Goal: Complete application form: Complete application form

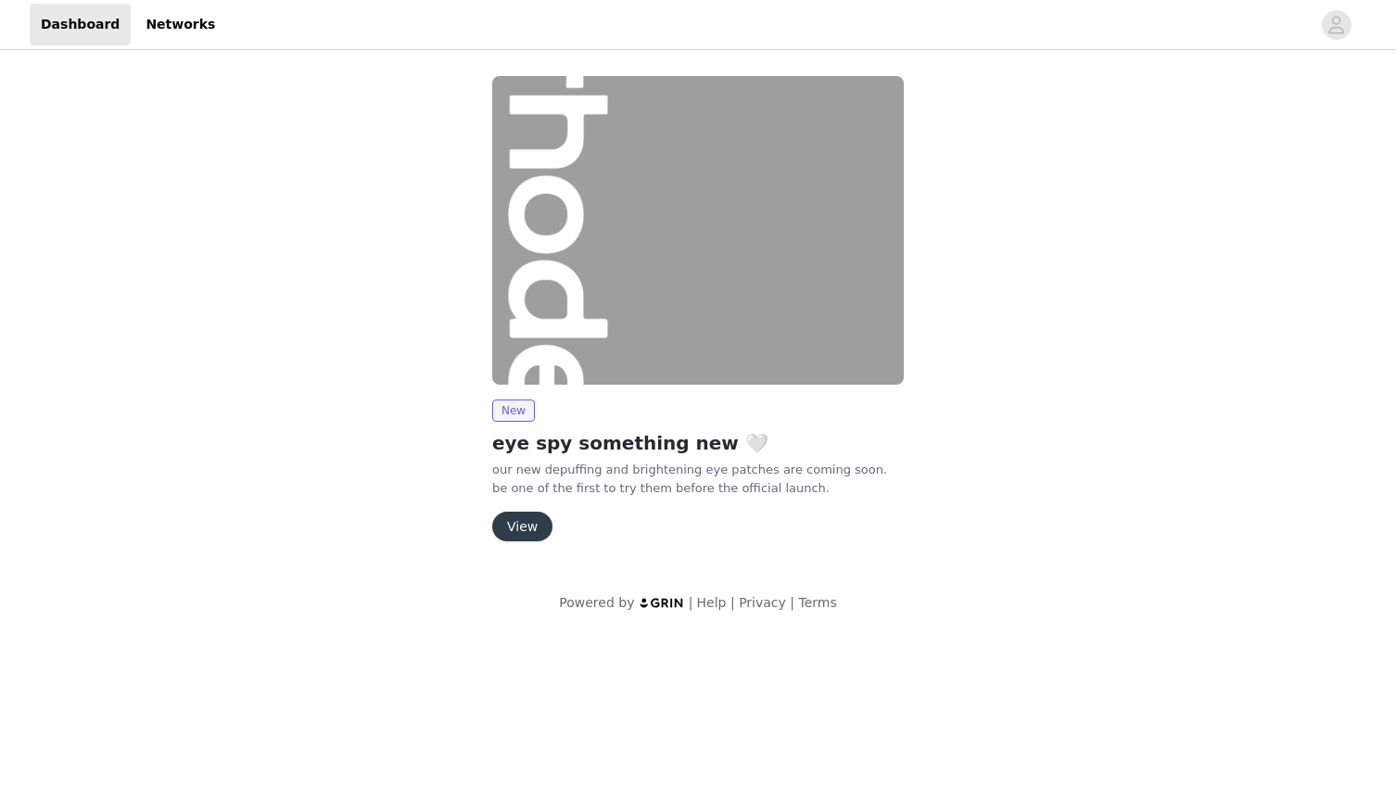
click at [525, 529] on button "View" at bounding box center [522, 527] width 60 height 30
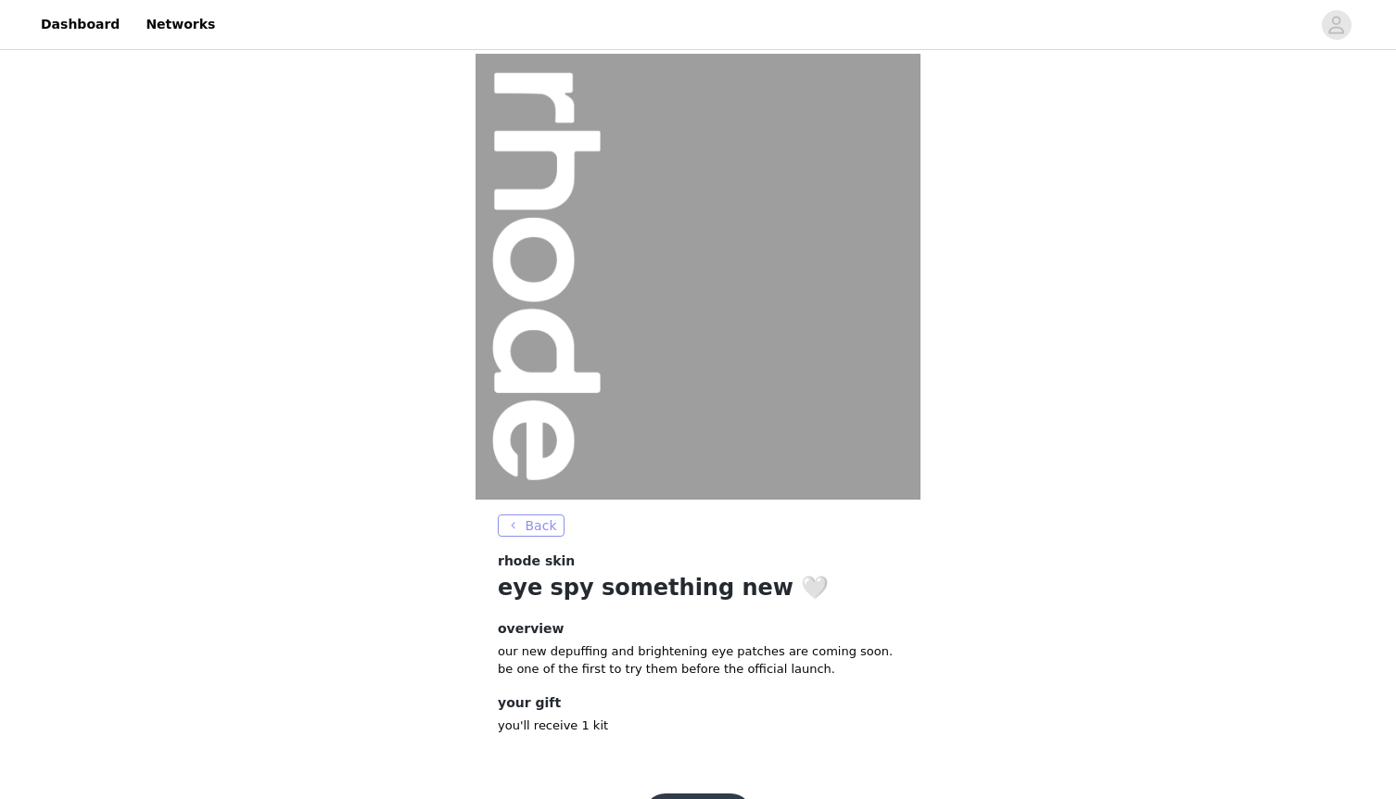
scroll to position [61, 0]
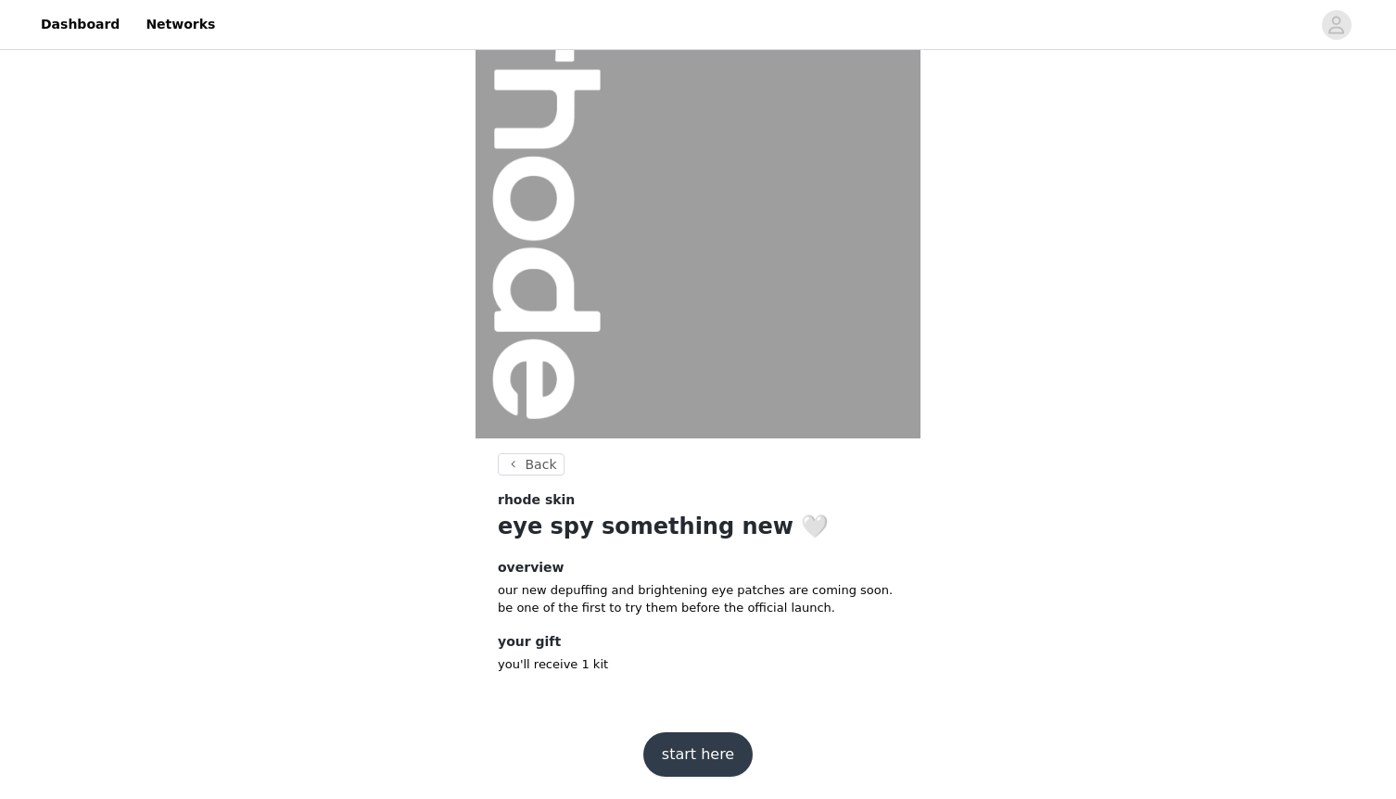
click at [670, 757] on button "start here" at bounding box center [698, 755] width 109 height 45
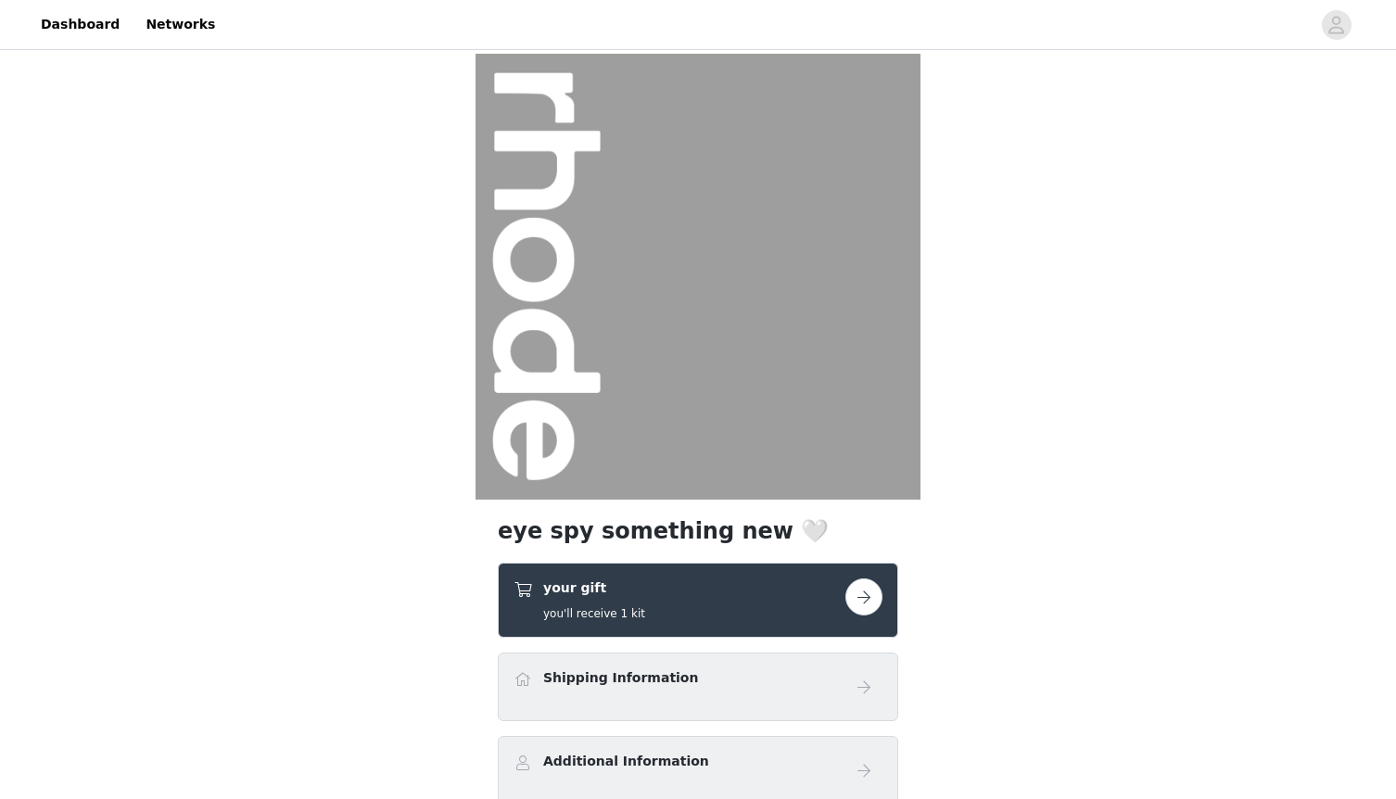
scroll to position [162, 0]
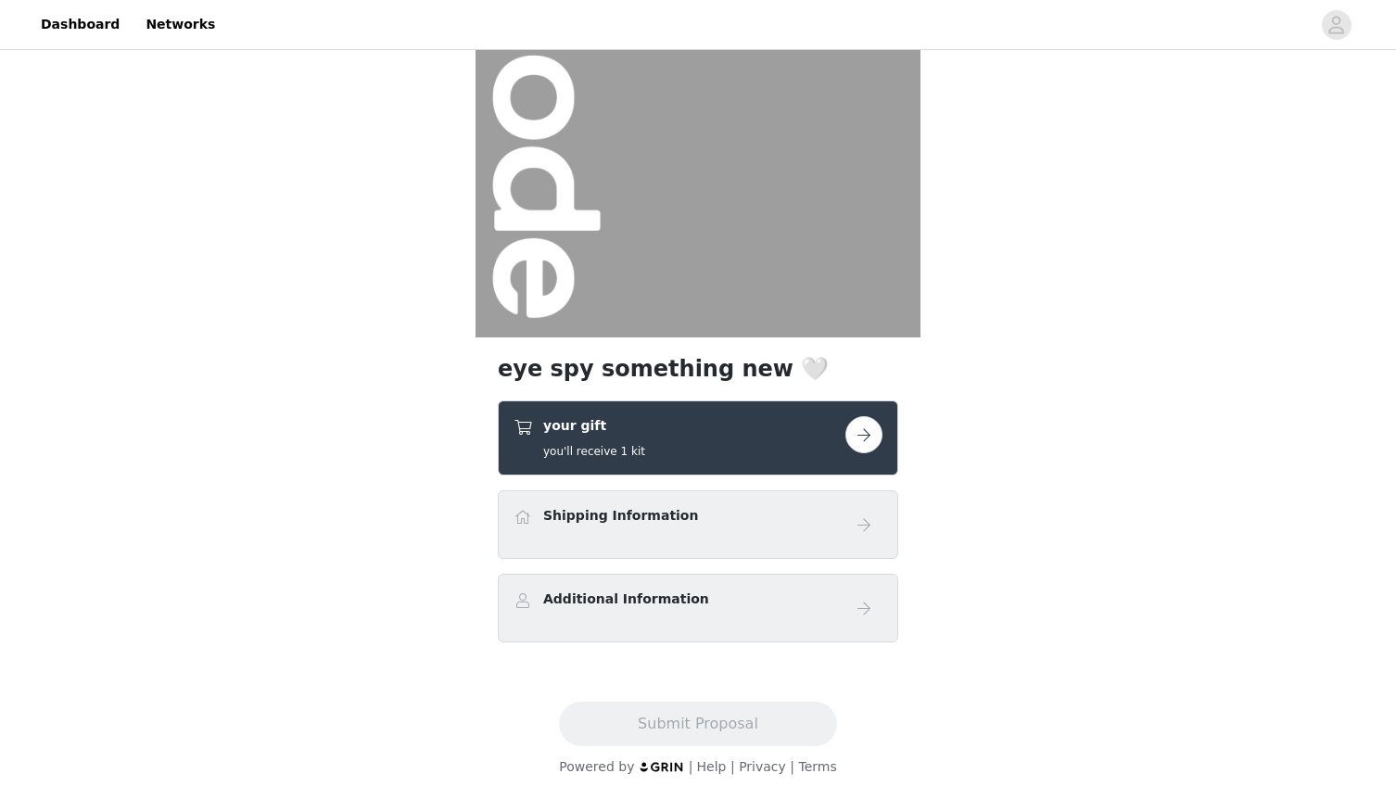
click at [872, 433] on button "button" at bounding box center [864, 434] width 37 height 37
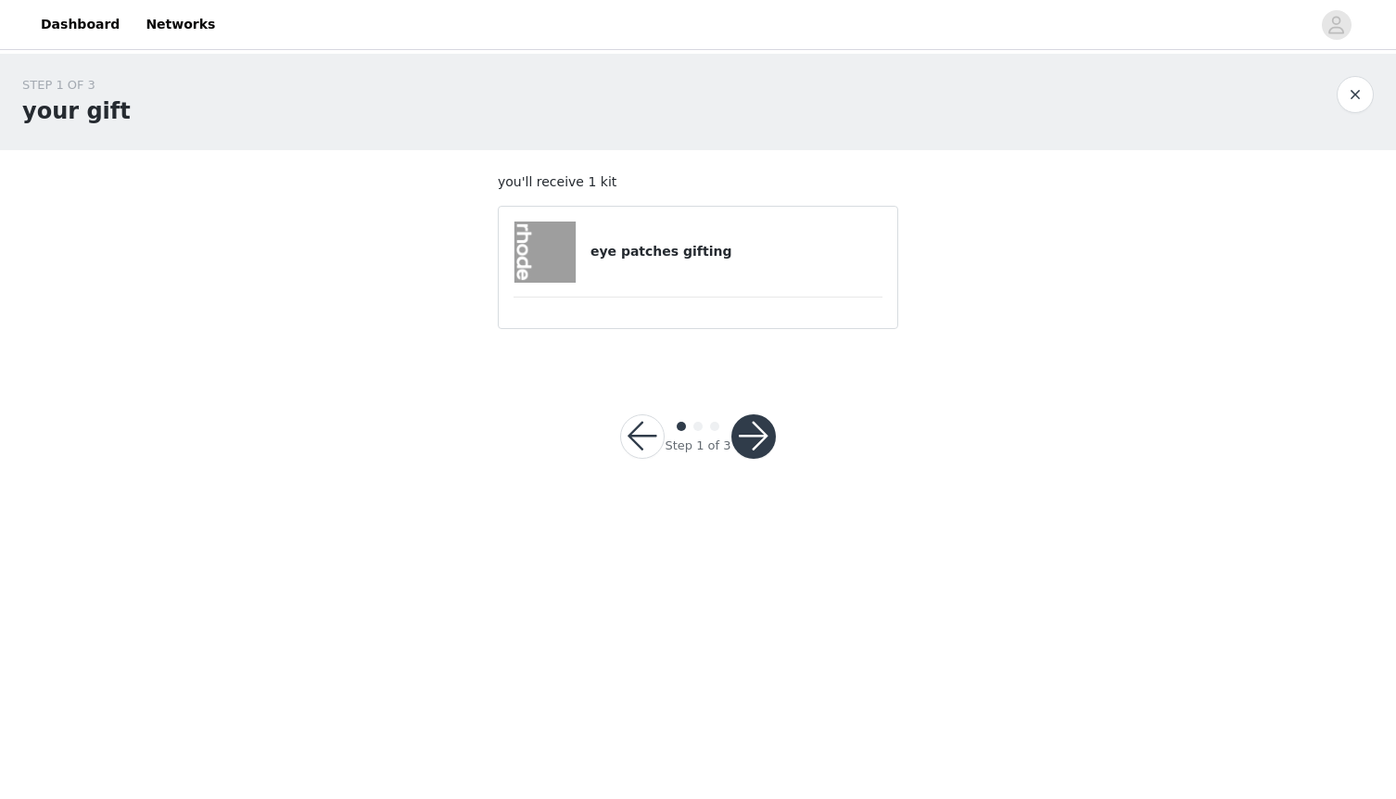
click at [753, 426] on button "button" at bounding box center [754, 436] width 45 height 45
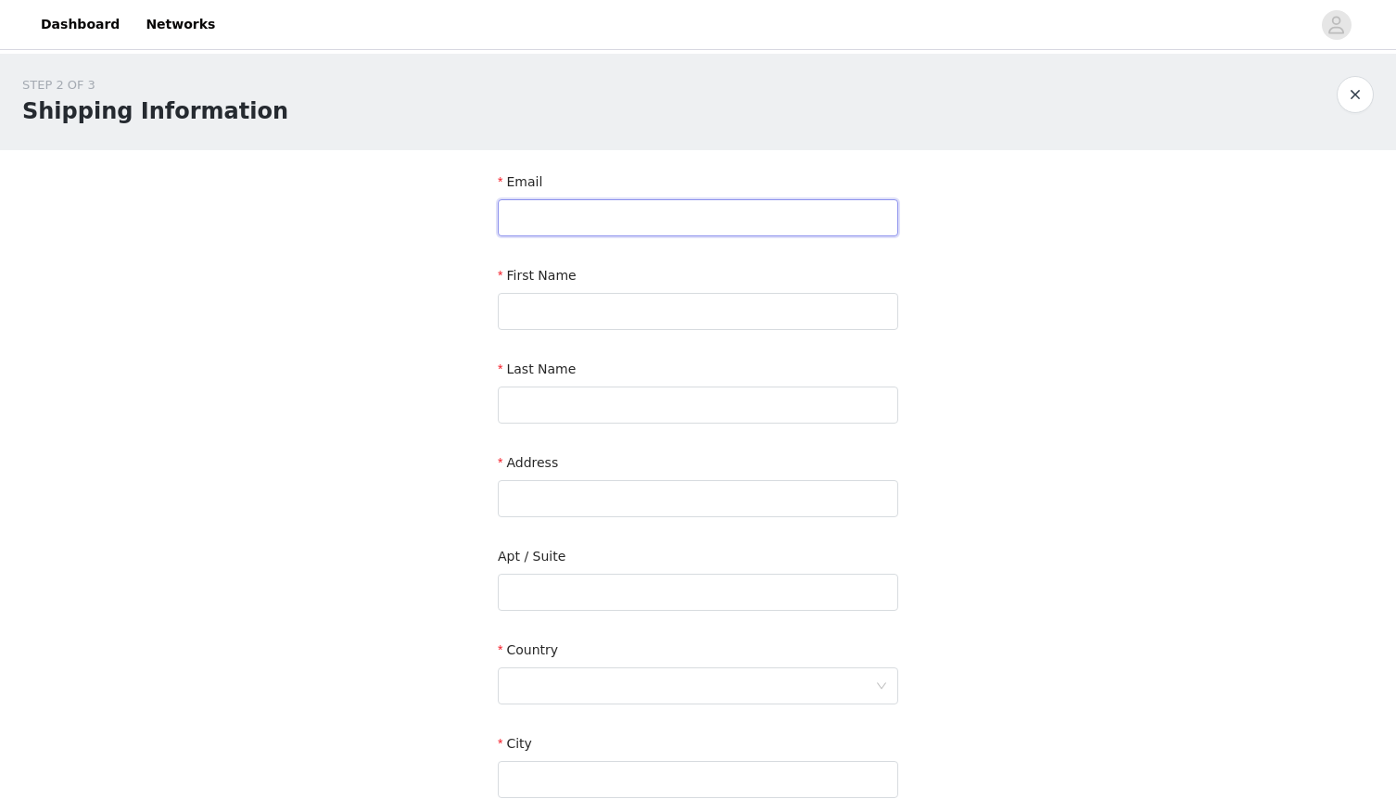
click at [778, 222] on input "text" at bounding box center [698, 217] width 401 height 37
type input "w"
type input "[PERSON_NAME][EMAIL_ADDRESS][DOMAIN_NAME]"
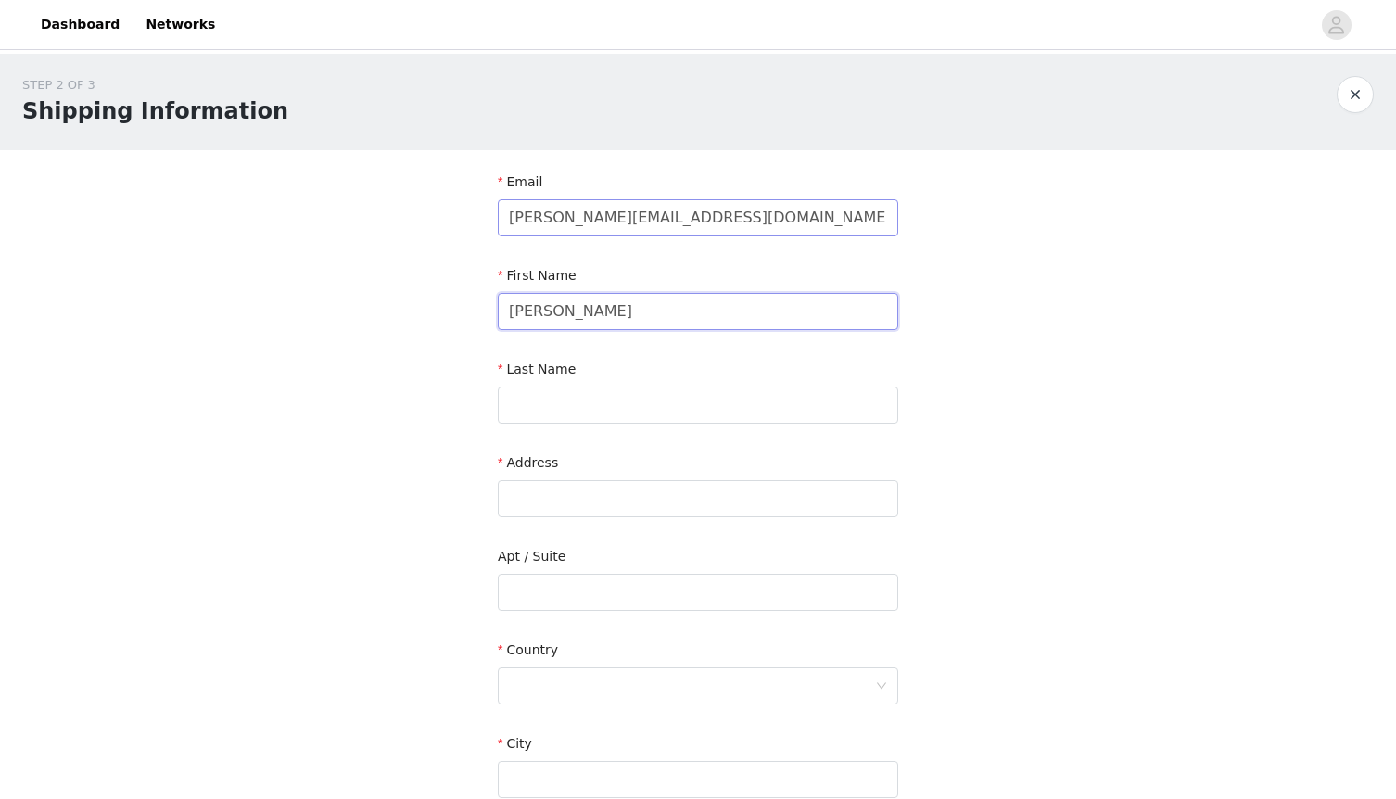
type input "[PERSON_NAME]"
type input "Chody"
type input "[STREET_ADDRESS][PERSON_NAME]"
click at [639, 686] on div at bounding box center [692, 686] width 366 height 35
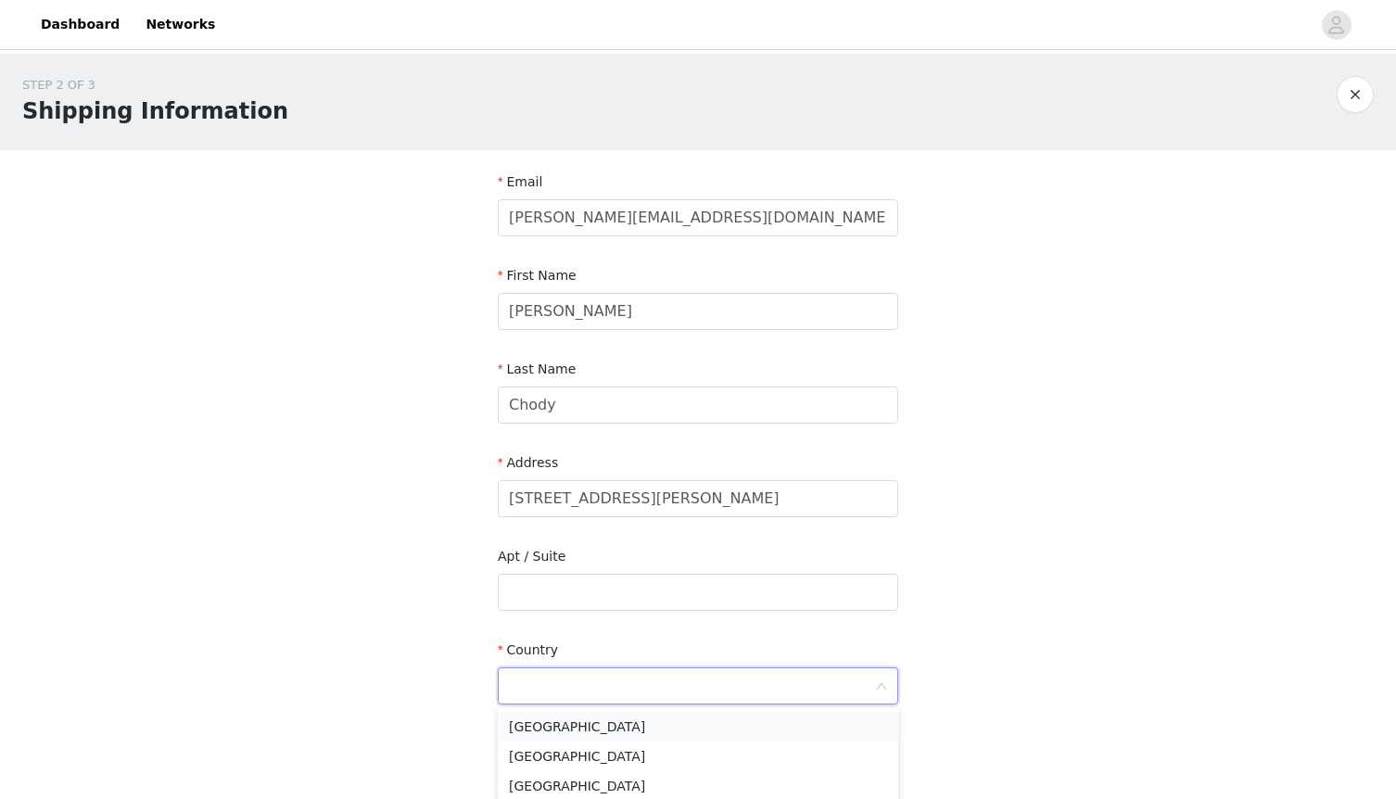
click at [616, 724] on li "[GEOGRAPHIC_DATA]" at bounding box center [698, 727] width 401 height 30
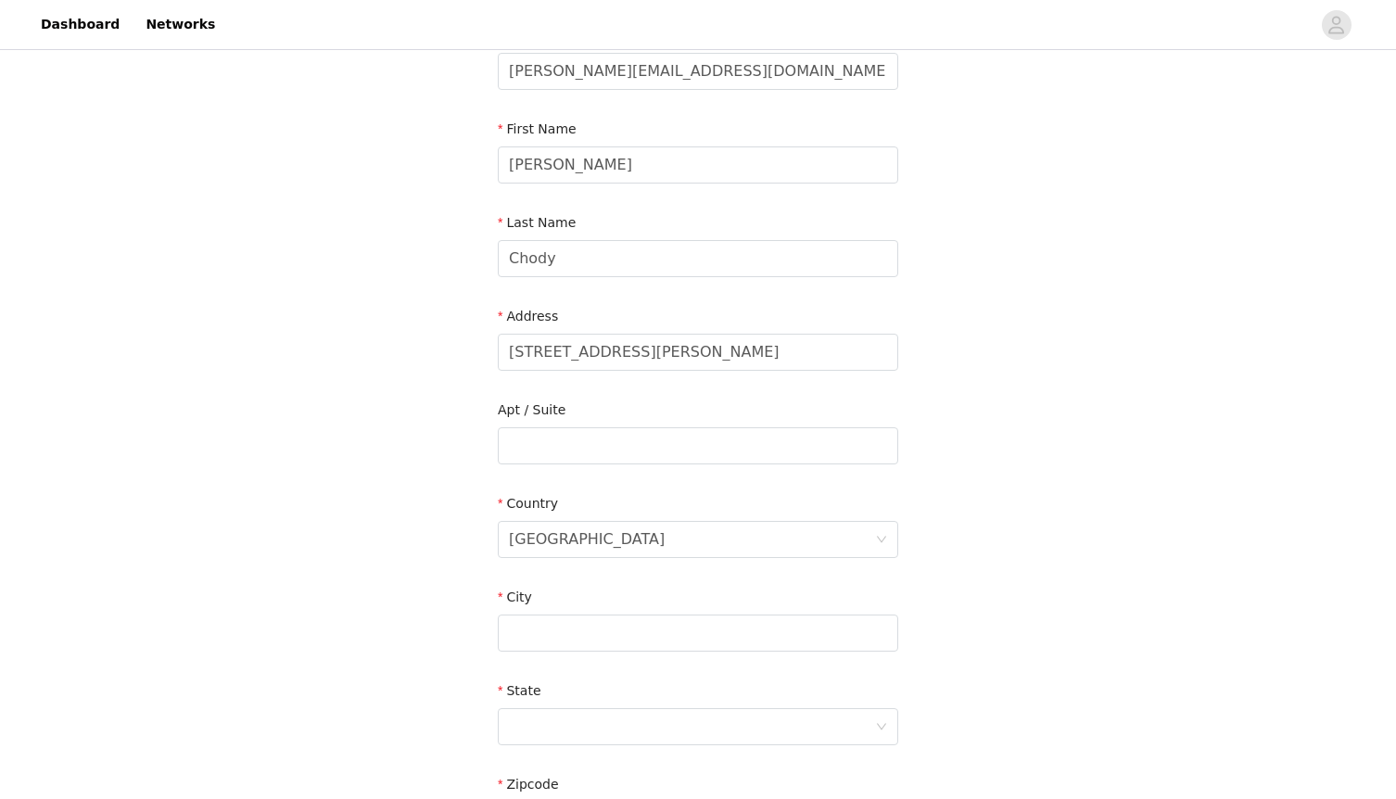
scroll to position [167, 0]
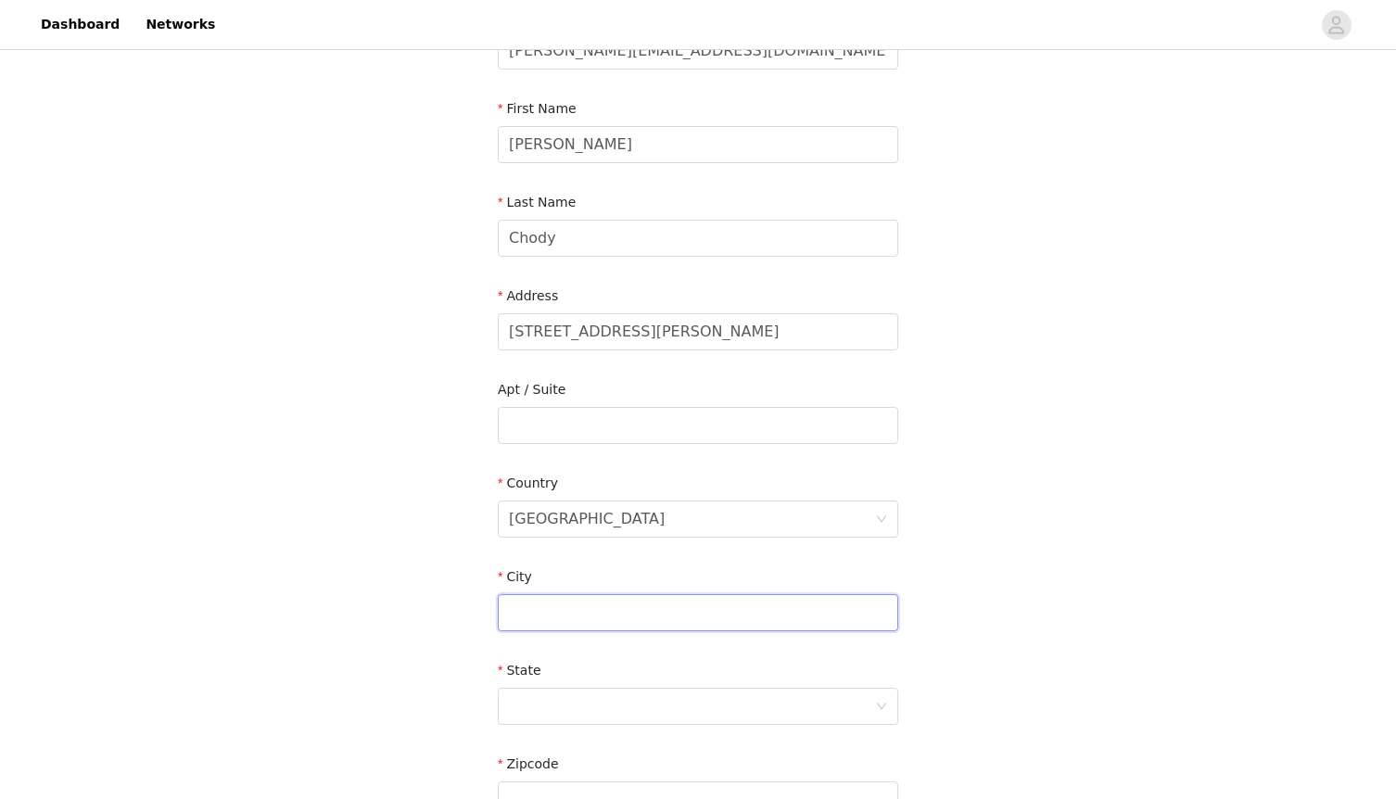
click at [604, 598] on input "text" at bounding box center [698, 612] width 401 height 37
type input "[GEOGRAPHIC_DATA]"
click at [564, 708] on div at bounding box center [692, 706] width 366 height 35
click at [556, 746] on li "[US_STATE]" at bounding box center [698, 744] width 401 height 30
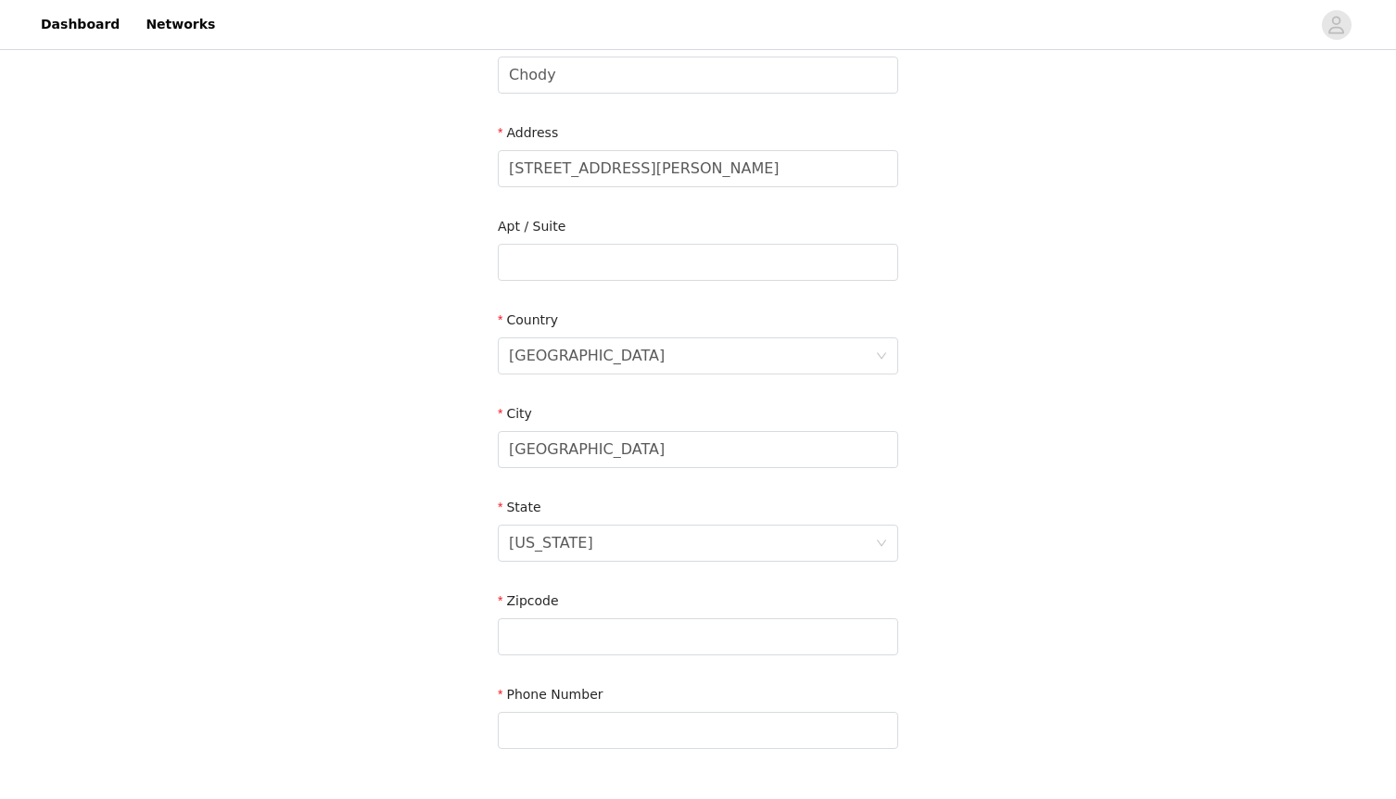
scroll to position [465, 0]
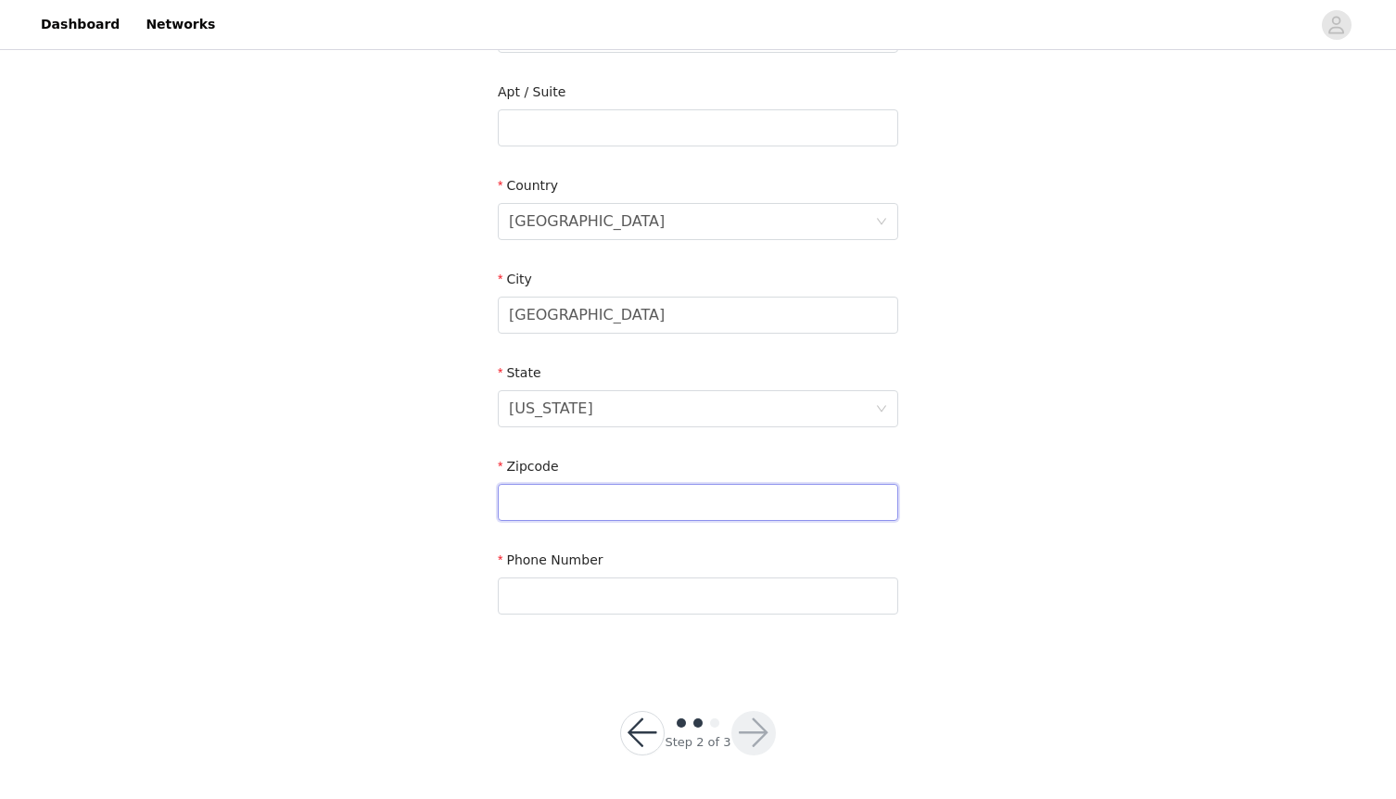
click at [640, 484] on input "text" at bounding box center [698, 502] width 401 height 37
type input "90049"
click at [622, 602] on input "text" at bounding box center [698, 596] width 401 height 37
type input "3108719329"
click at [539, 691] on div "STEP 2 OF 3 Shipping Information Email [PERSON_NAME][EMAIL_ADDRESS][DOMAIN_NAME…" at bounding box center [698, 194] width 1396 height 1211
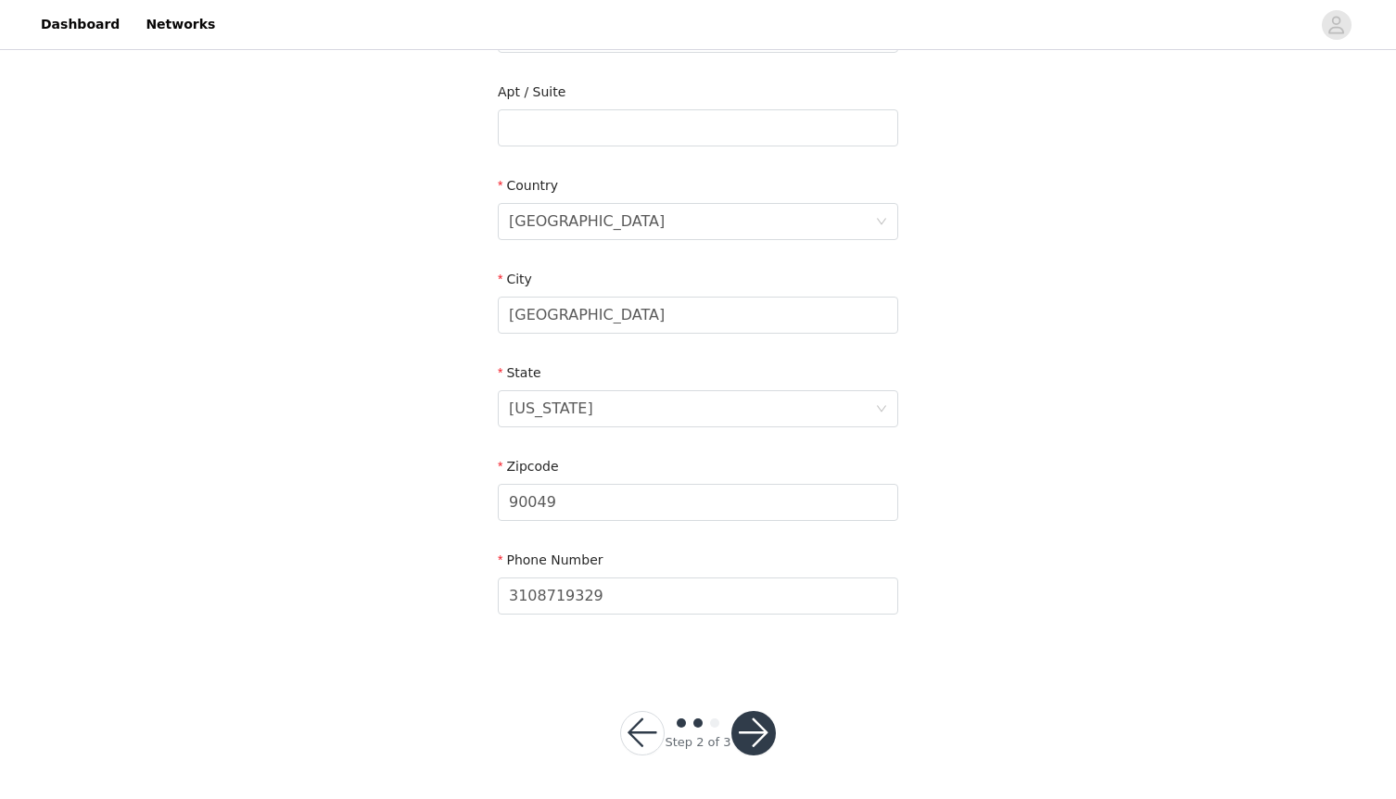
click at [751, 736] on button "button" at bounding box center [754, 733] width 45 height 45
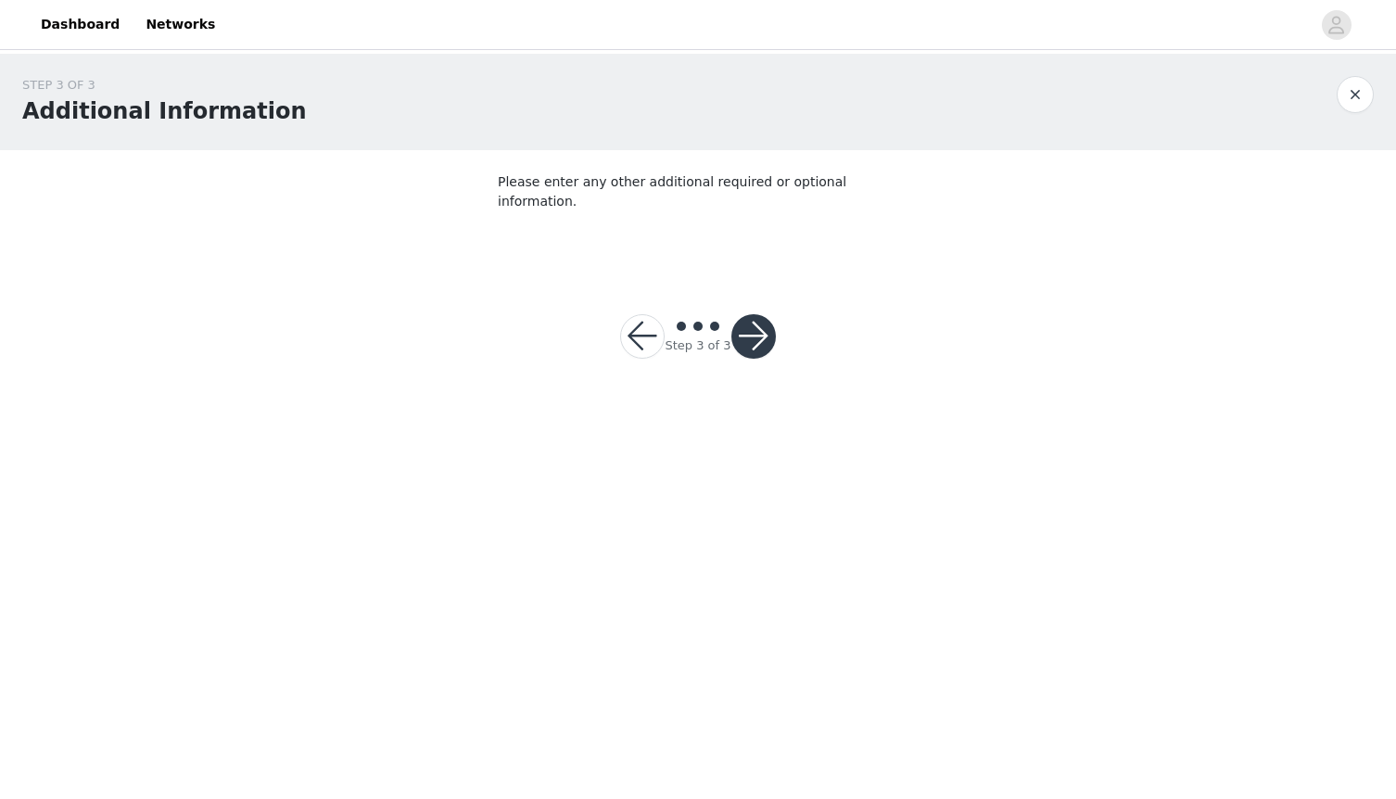
click at [755, 315] on button "button" at bounding box center [754, 336] width 45 height 45
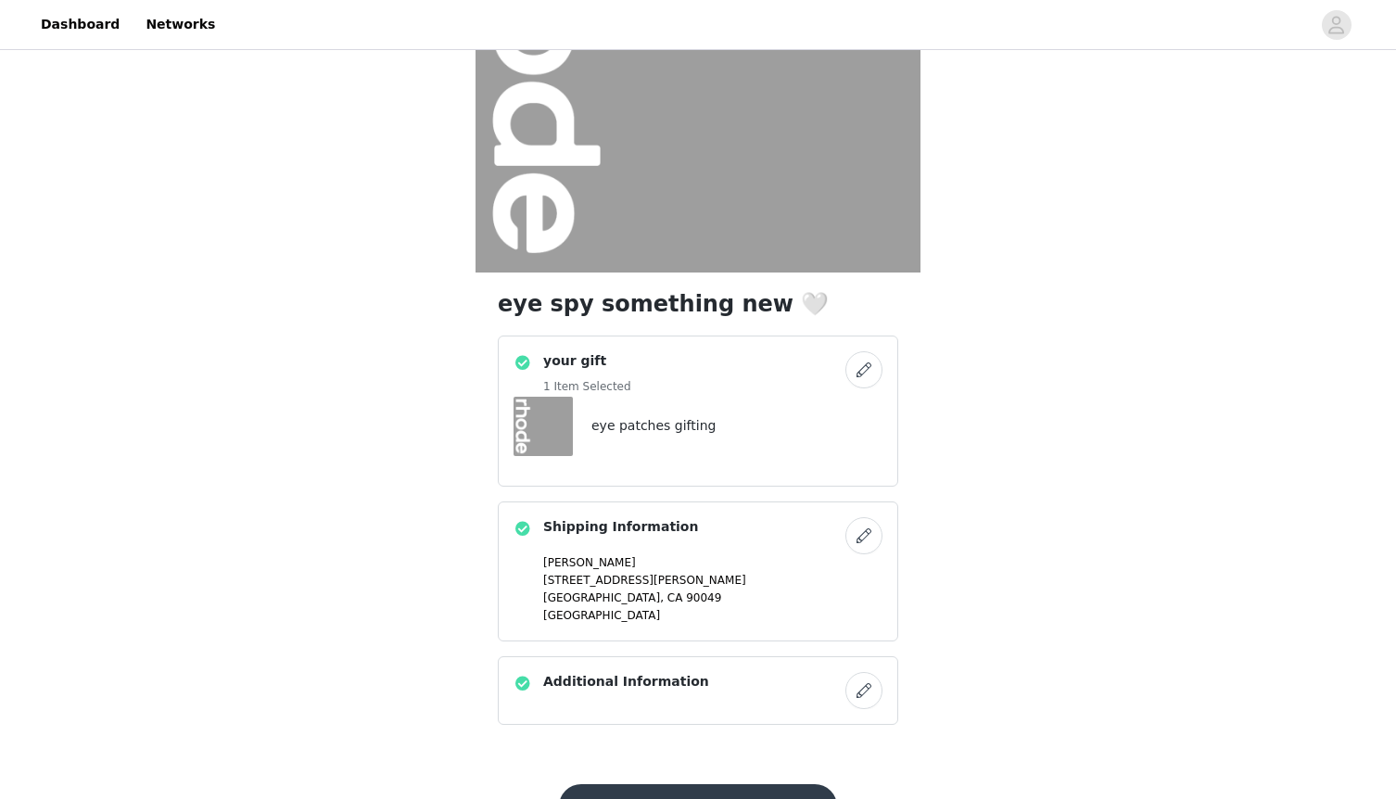
scroll to position [309, 0]
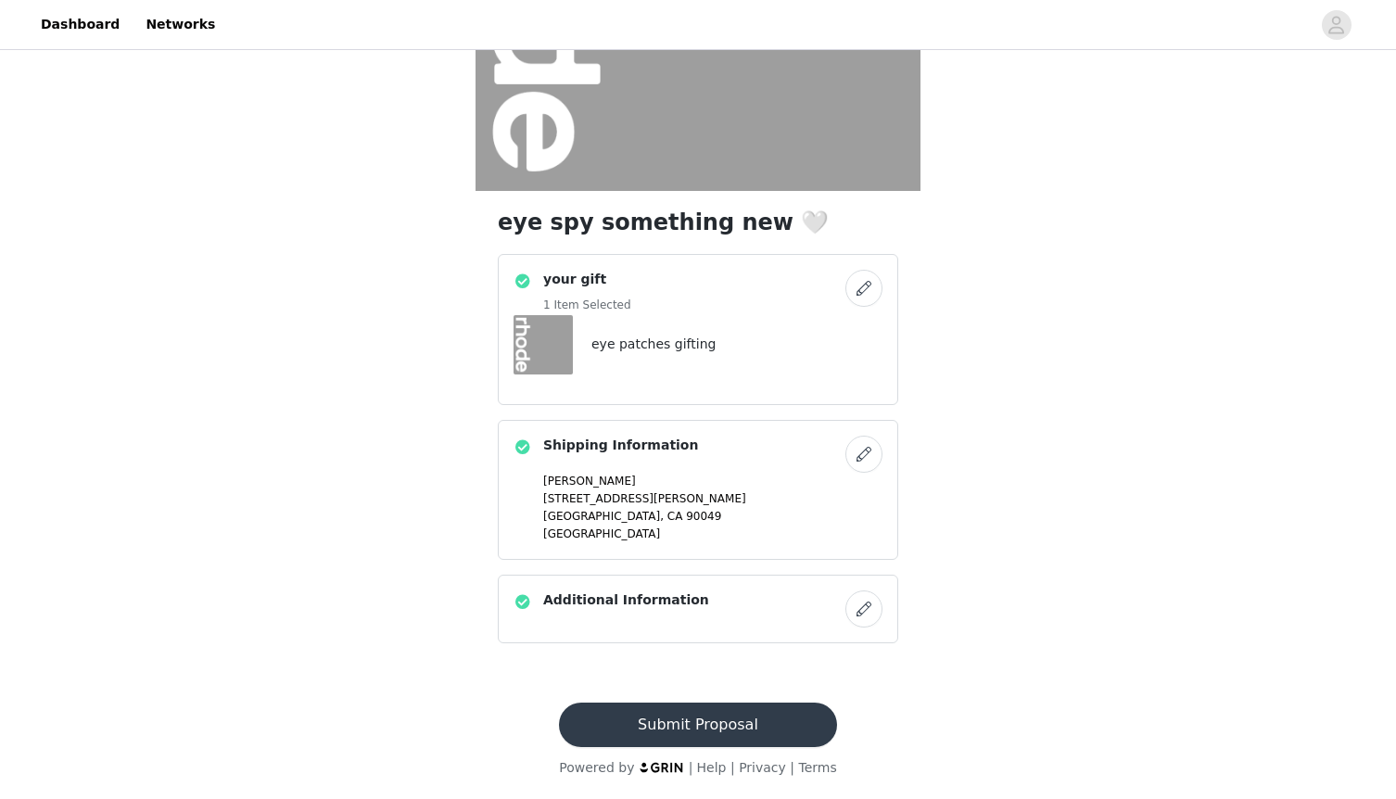
click at [678, 730] on button "Submit Proposal" at bounding box center [697, 725] width 277 height 45
